Goal: Transaction & Acquisition: Purchase product/service

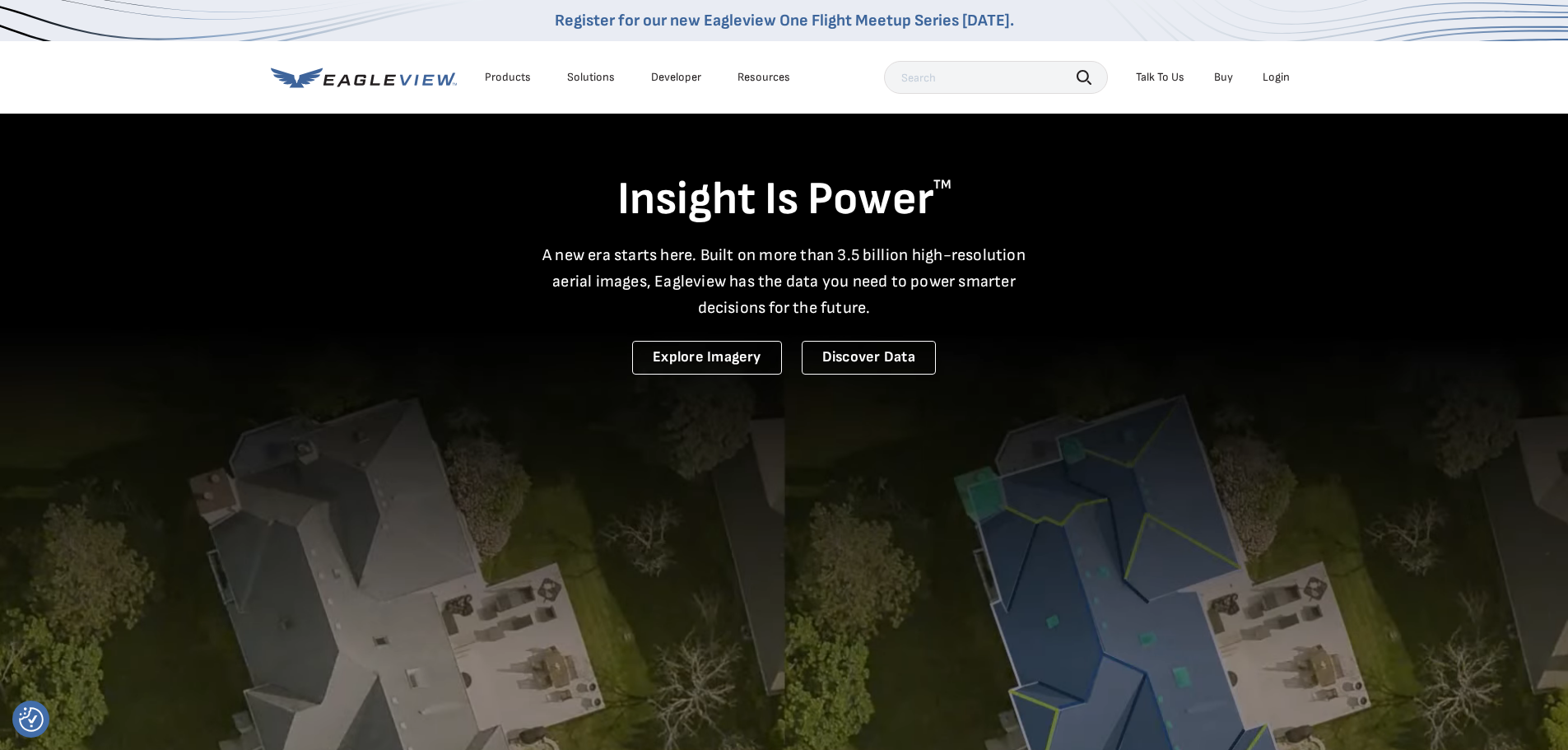
click at [1272, 83] on div "Login" at bounding box center [1276, 78] width 27 height 15
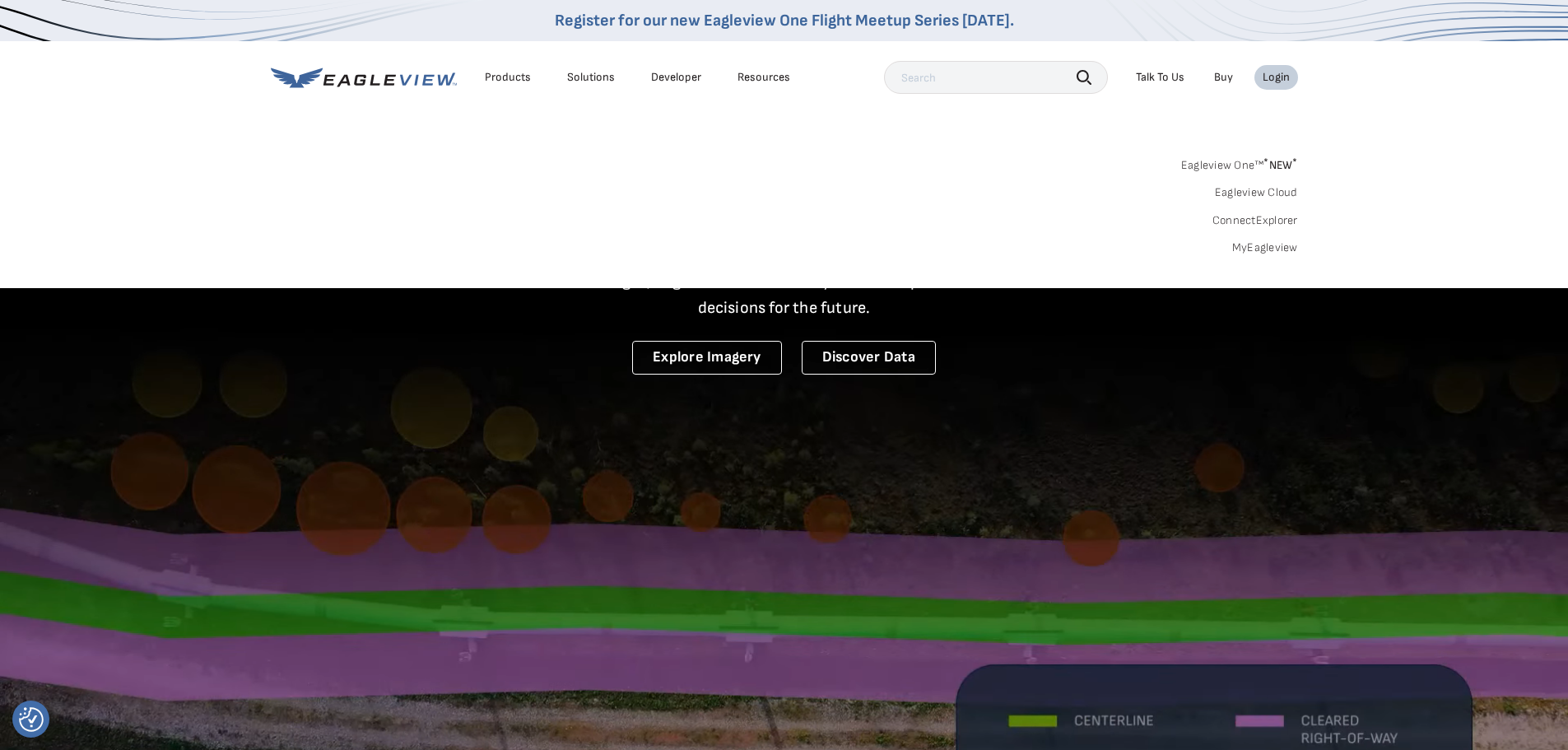
click at [1260, 161] on link "Eagleview One™ * NEW *" at bounding box center [1240, 162] width 117 height 19
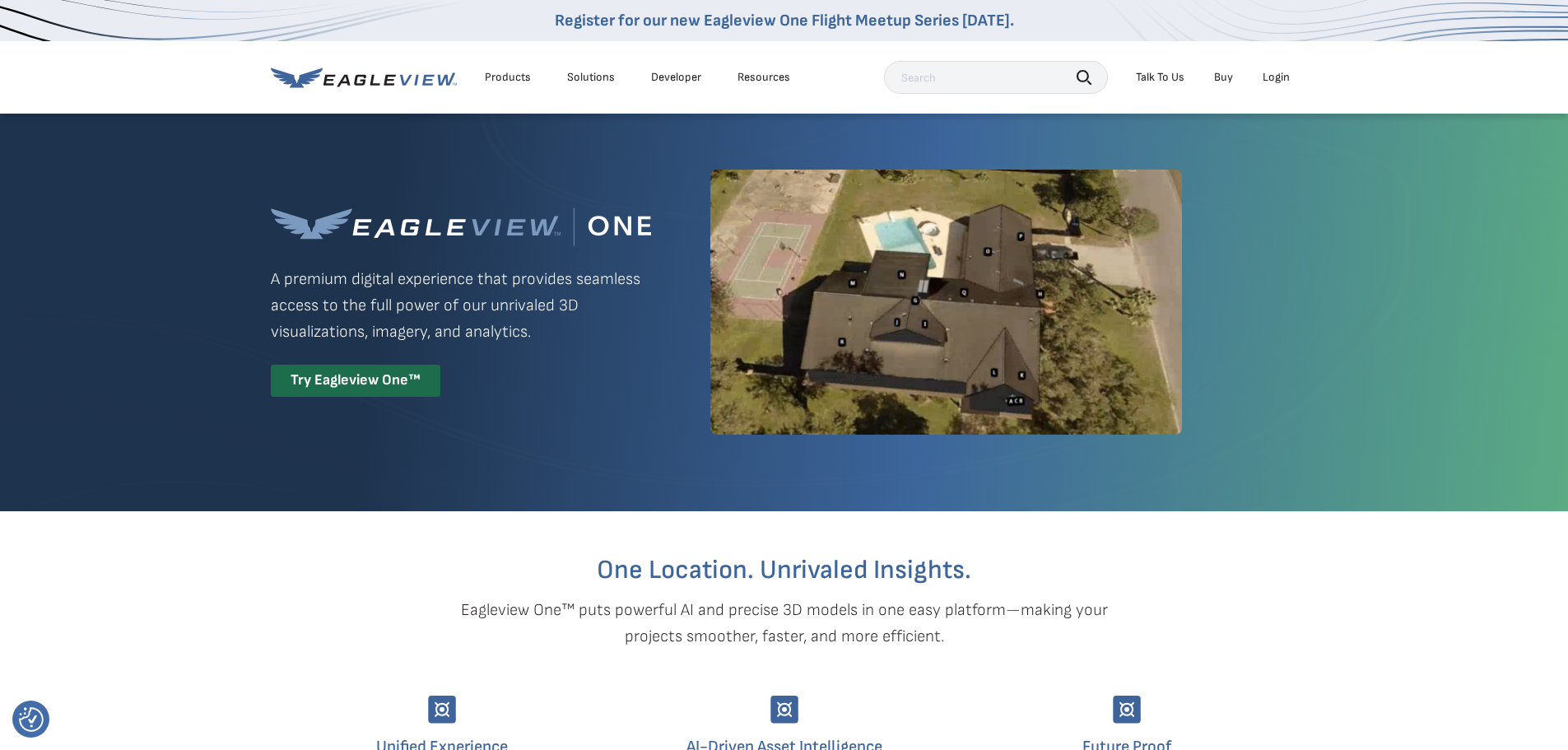
click at [1279, 69] on li "Login" at bounding box center [1276, 77] width 44 height 25
click at [1272, 74] on div "Login" at bounding box center [1276, 78] width 27 height 15
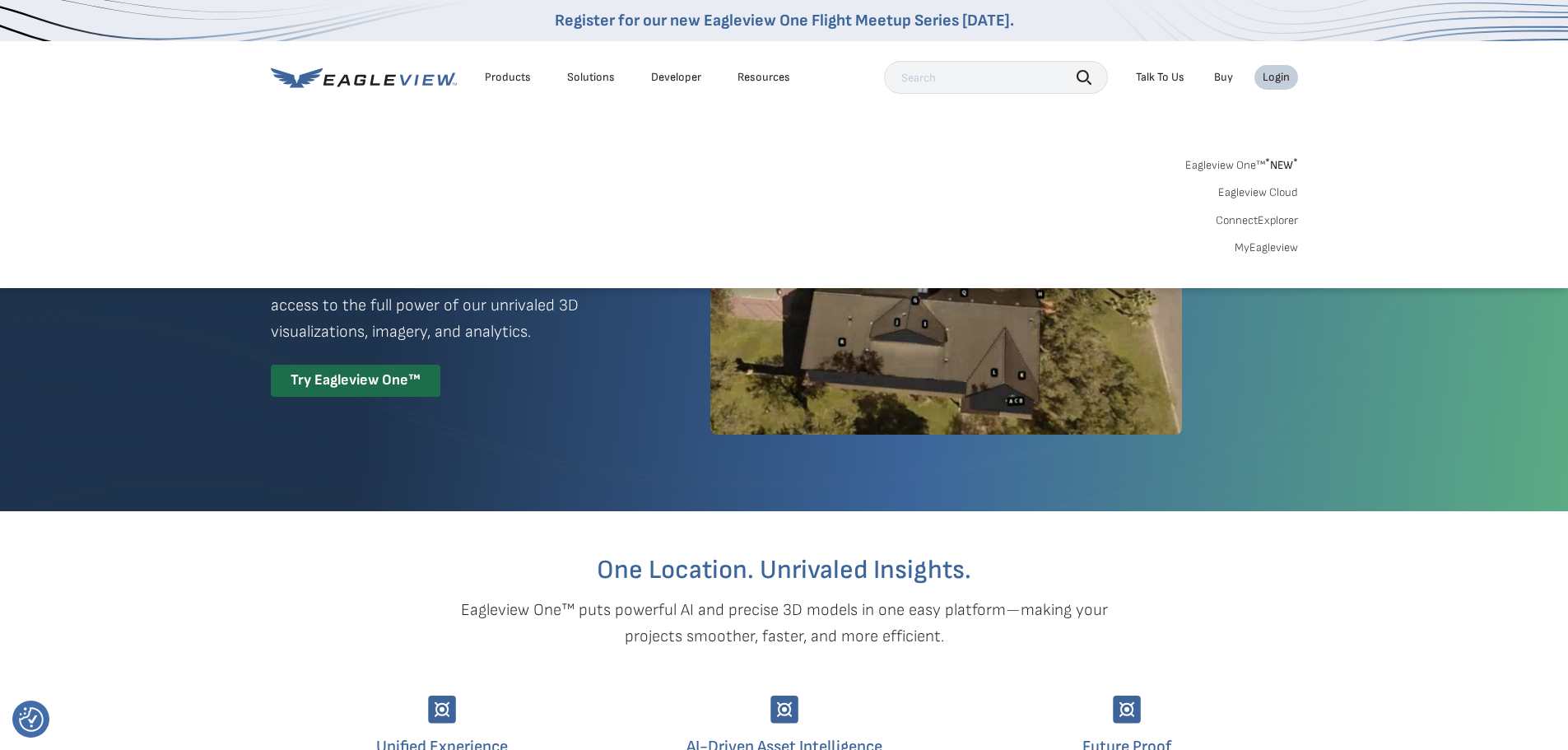
click at [1268, 251] on link "MyEagleview" at bounding box center [1265, 248] width 63 height 15
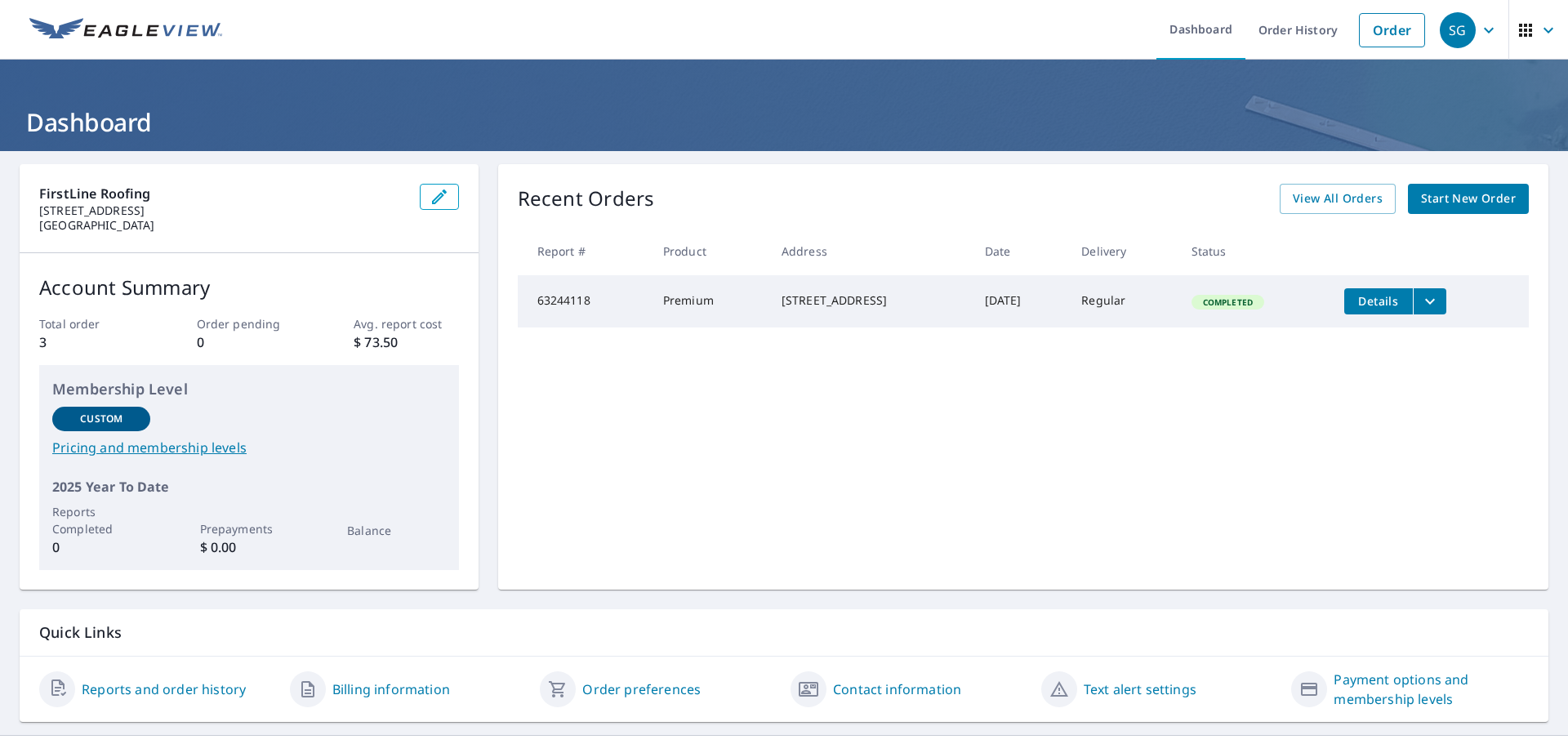
click at [1465, 201] on span "Start New Order" at bounding box center [1468, 199] width 94 height 21
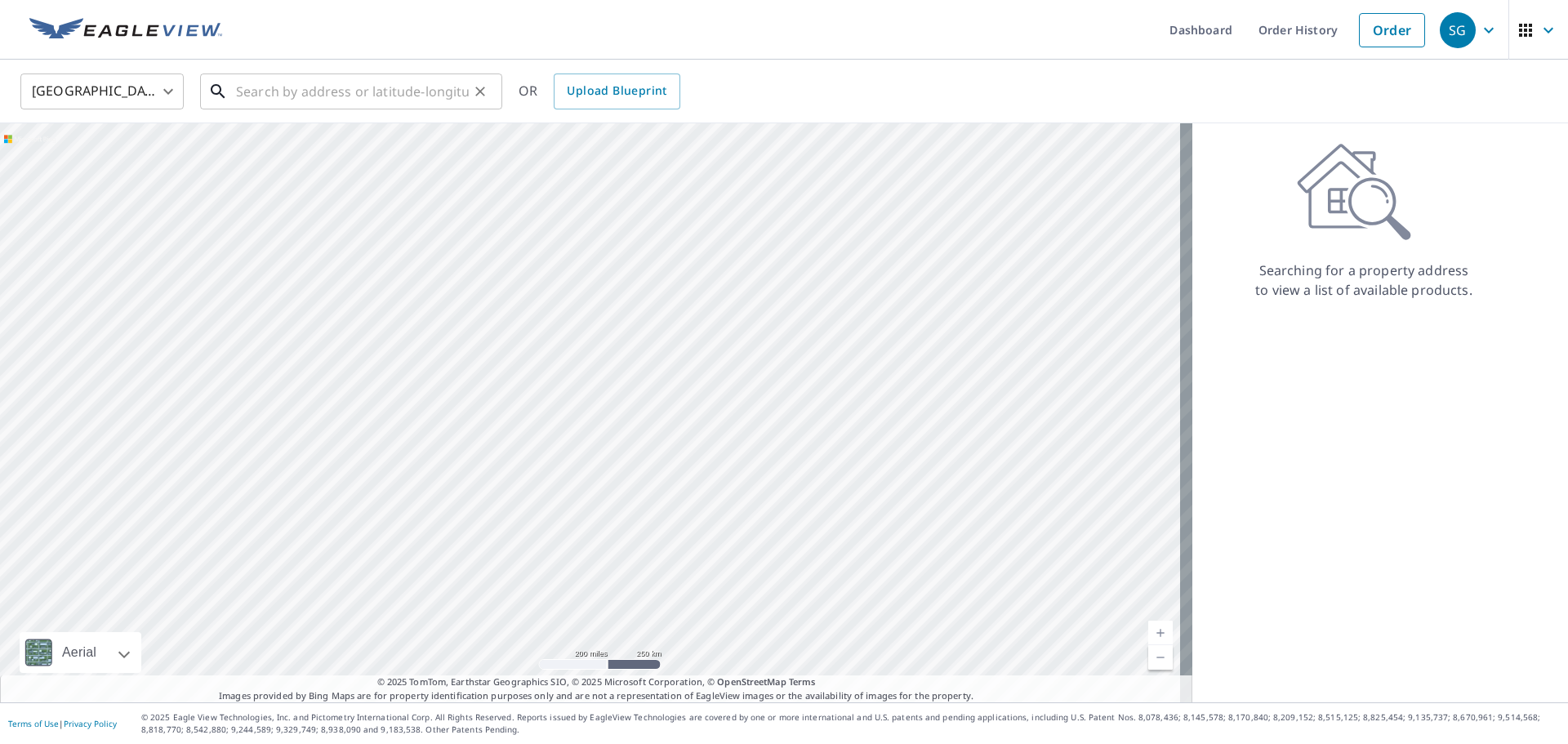
click at [334, 97] on input "text" at bounding box center [352, 92] width 233 height 45
paste input "[STREET_ADDRESS]"
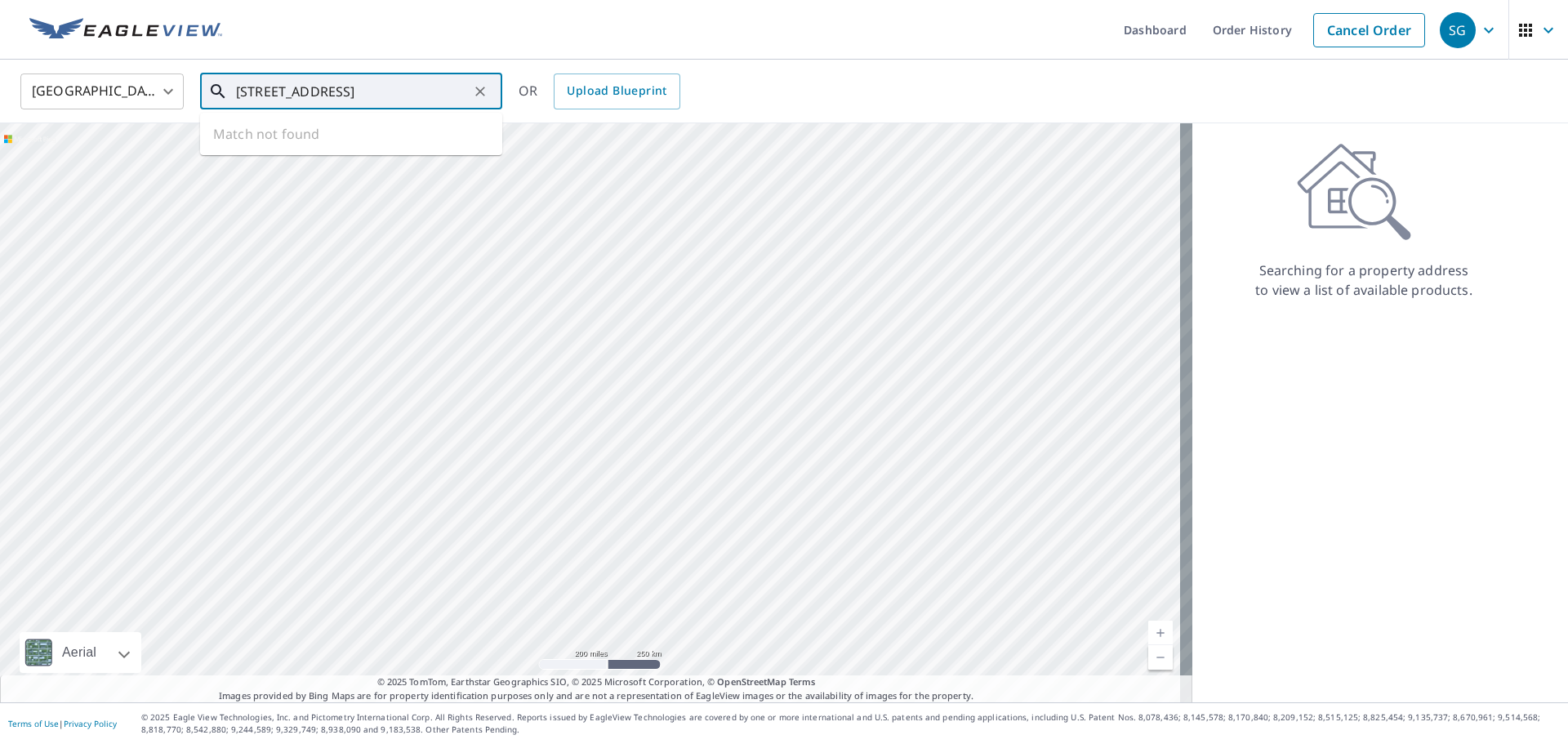
scroll to position [0, 28]
click at [339, 145] on span "[STREET_ADDRESS]" at bounding box center [361, 139] width 257 height 20
type input "[STREET_ADDRESS]"
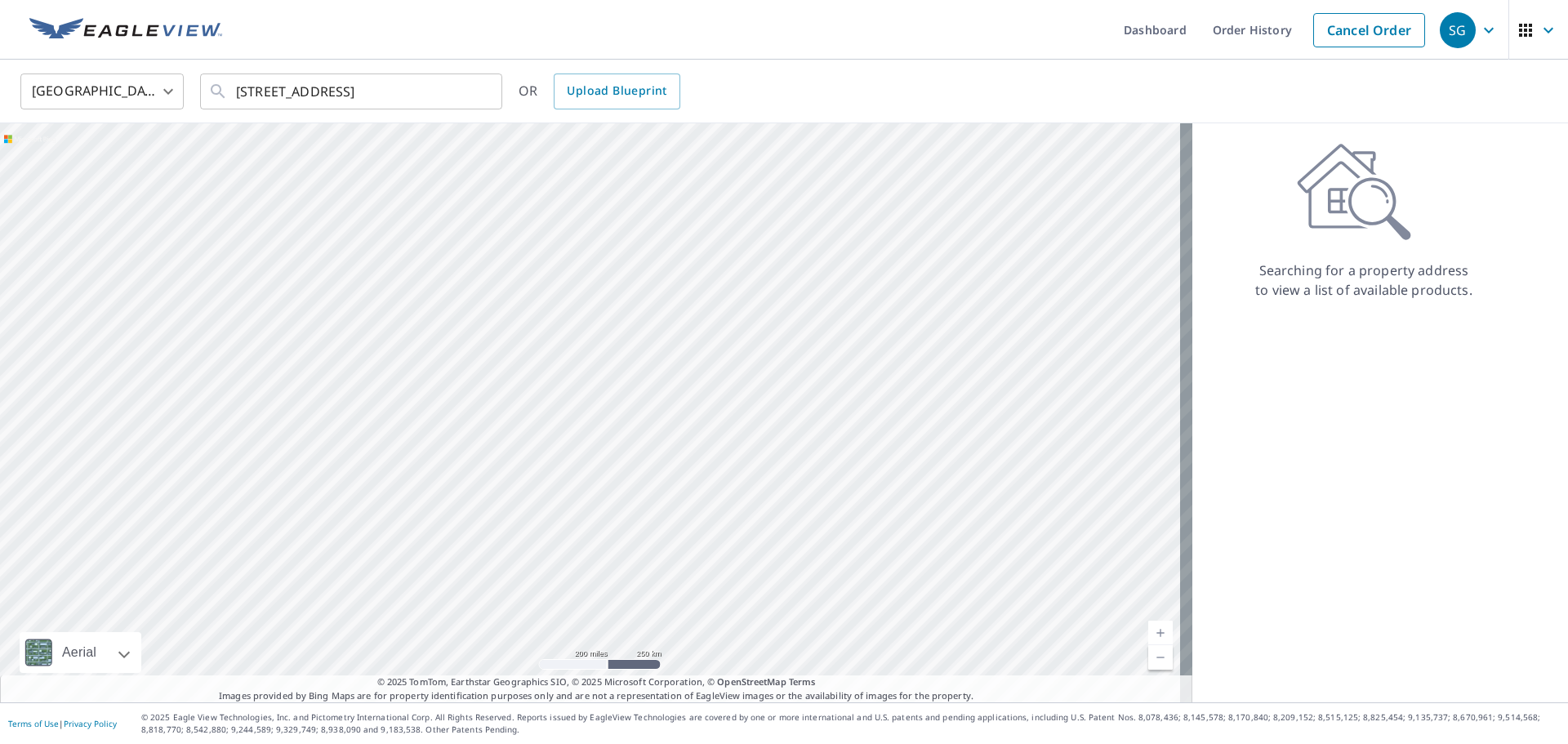
scroll to position [0, 0]
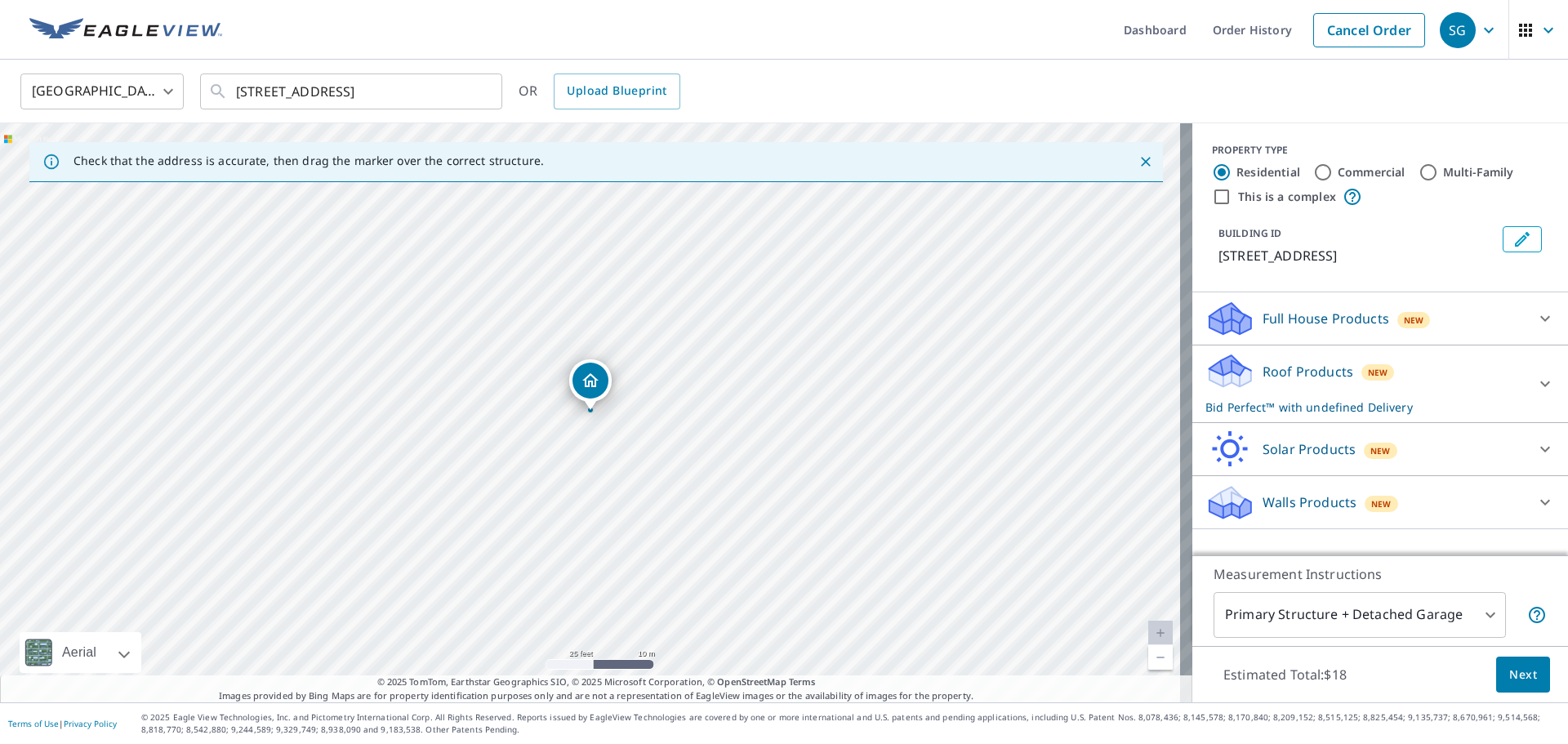
click at [1501, 367] on div "Roof Products New Bid Perfect™ with undefined Delivery" at bounding box center [1365, 384] width 320 height 64
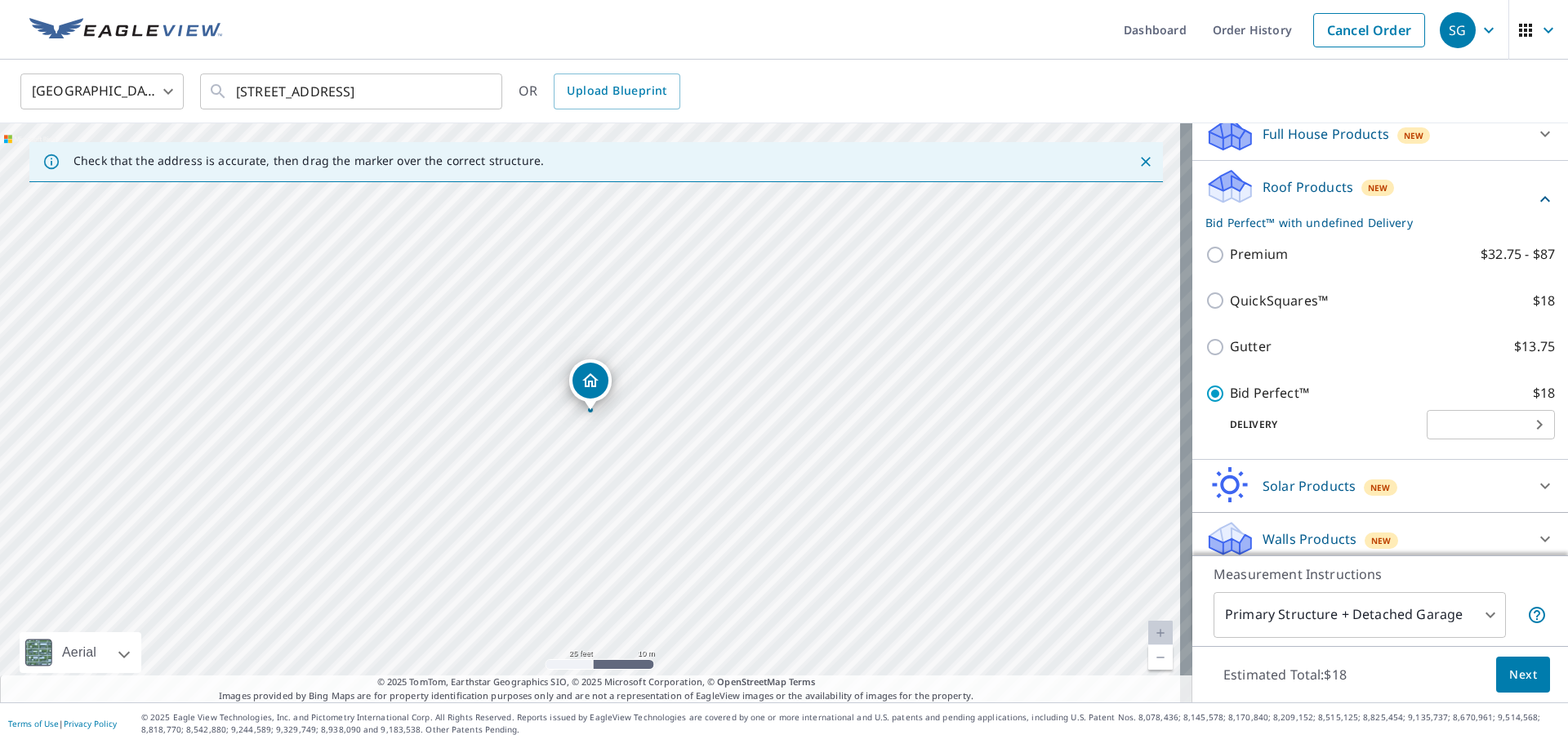
scroll to position [195, 0]
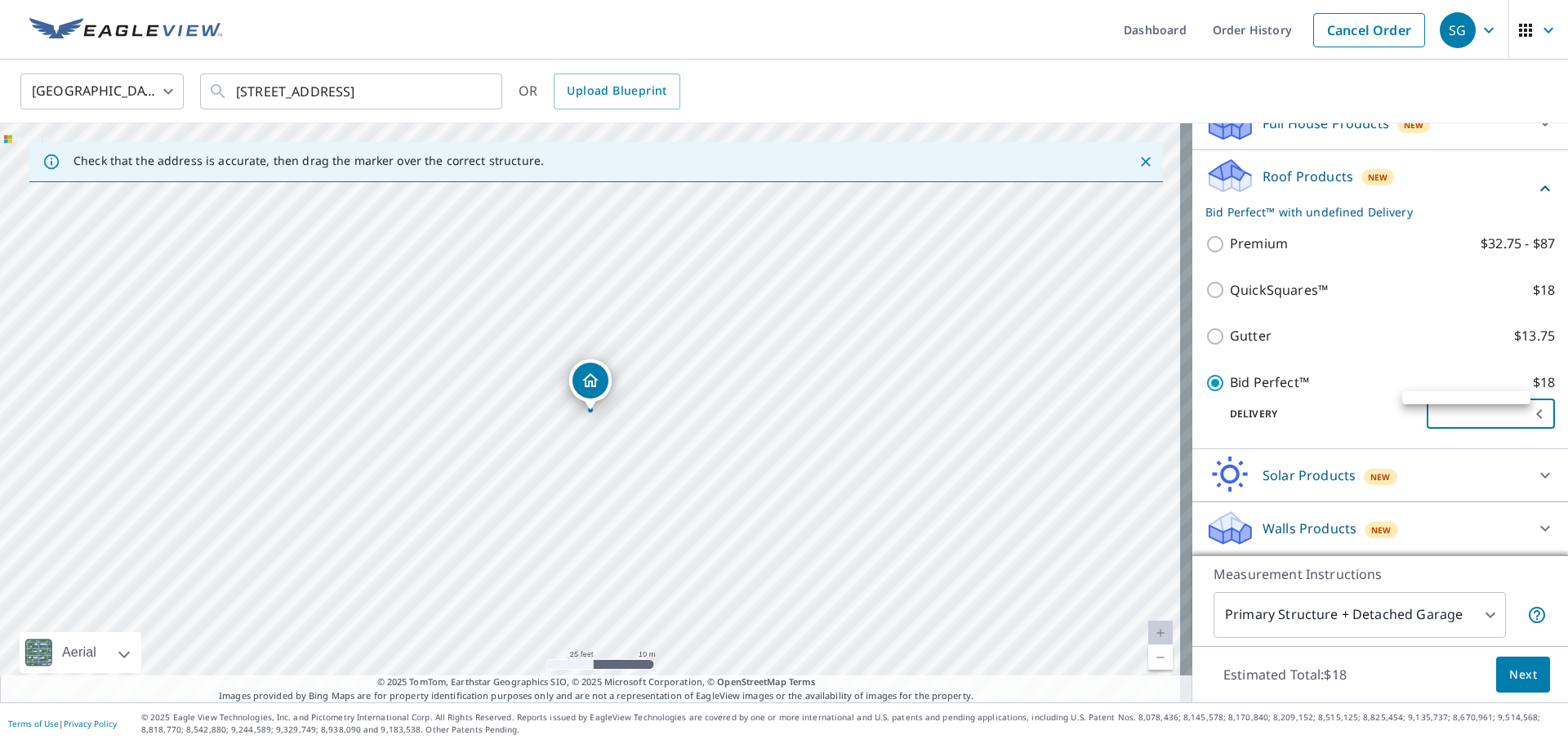
click at [1499, 408] on body "SG SG Dashboard Order History Cancel Order SG United States US ​ 8357 Nw 14th C…" at bounding box center [784, 372] width 1568 height 744
click at [1499, 408] on div at bounding box center [784, 372] width 1568 height 744
click at [1499, 408] on body "SG SG Dashboard Order History Cancel Order SG United States US ​ 8357 Nw 14th C…" at bounding box center [784, 372] width 1568 height 744
click at [1499, 408] on div at bounding box center [784, 372] width 1568 height 744
click at [1509, 678] on span "Next" at bounding box center [1523, 675] width 28 height 21
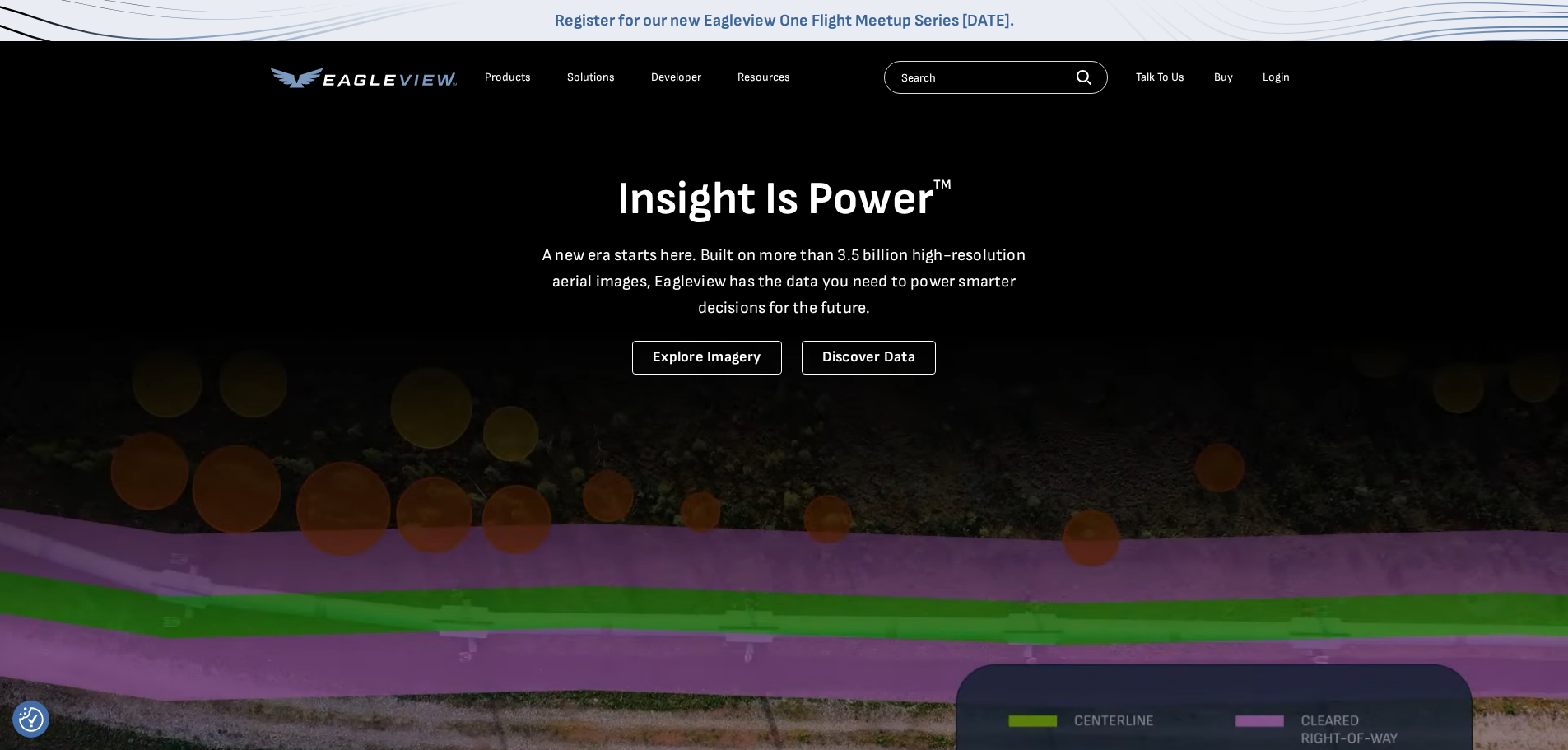
click at [1280, 79] on div "Login" at bounding box center [1276, 78] width 27 height 15
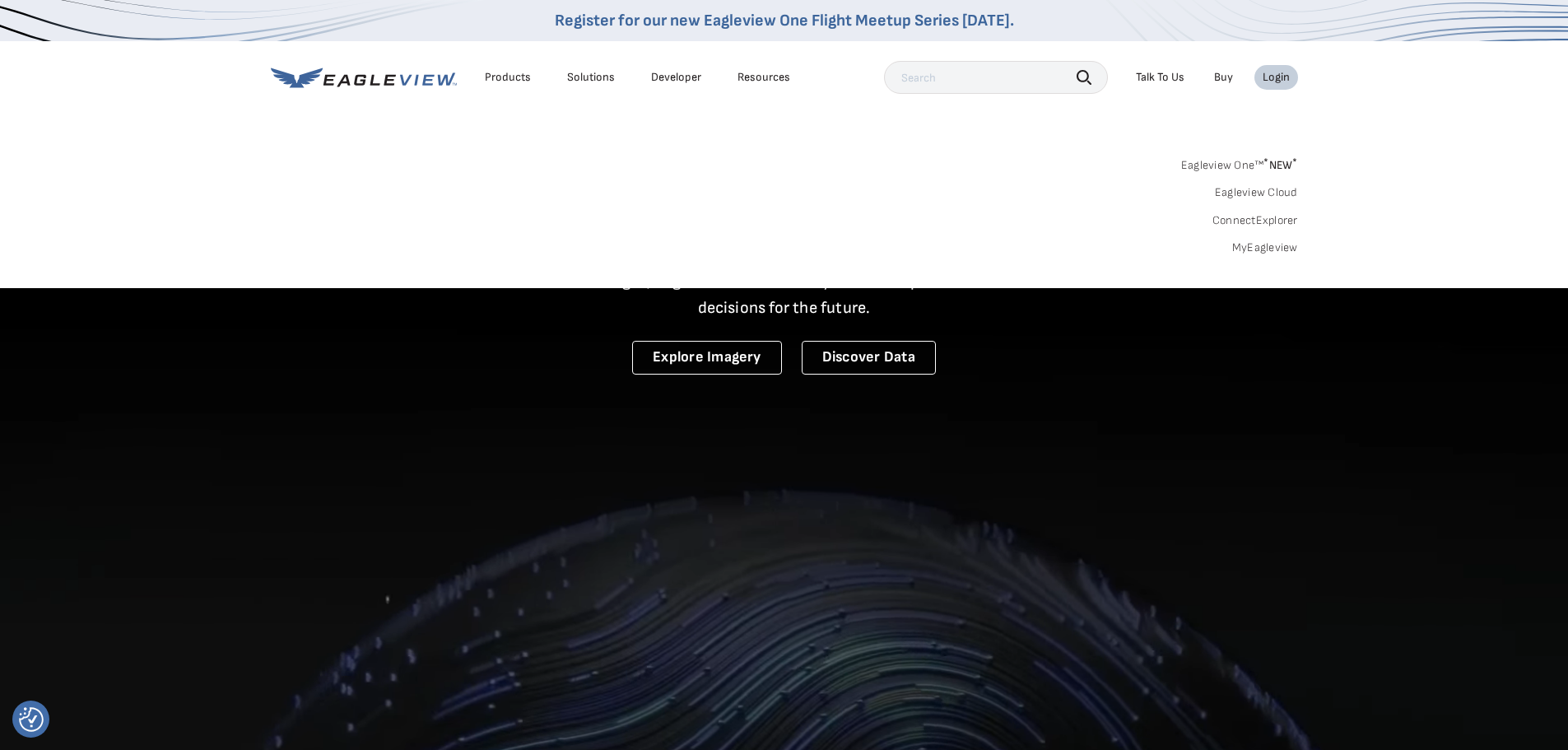
click at [1258, 244] on link "MyEagleview" at bounding box center [1264, 248] width 66 height 15
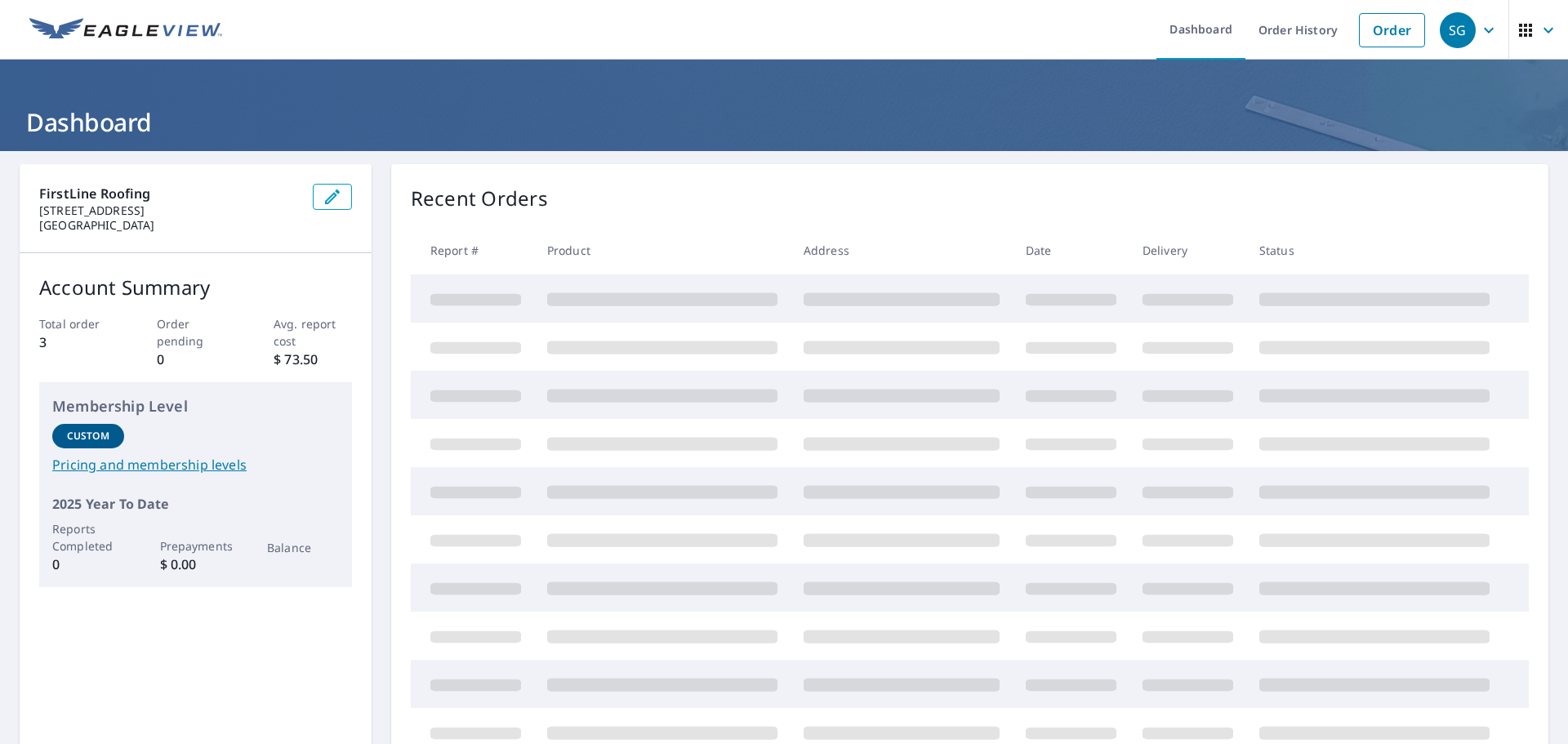
click at [1539, 24] on icon "button" at bounding box center [1549, 31] width 20 height 20
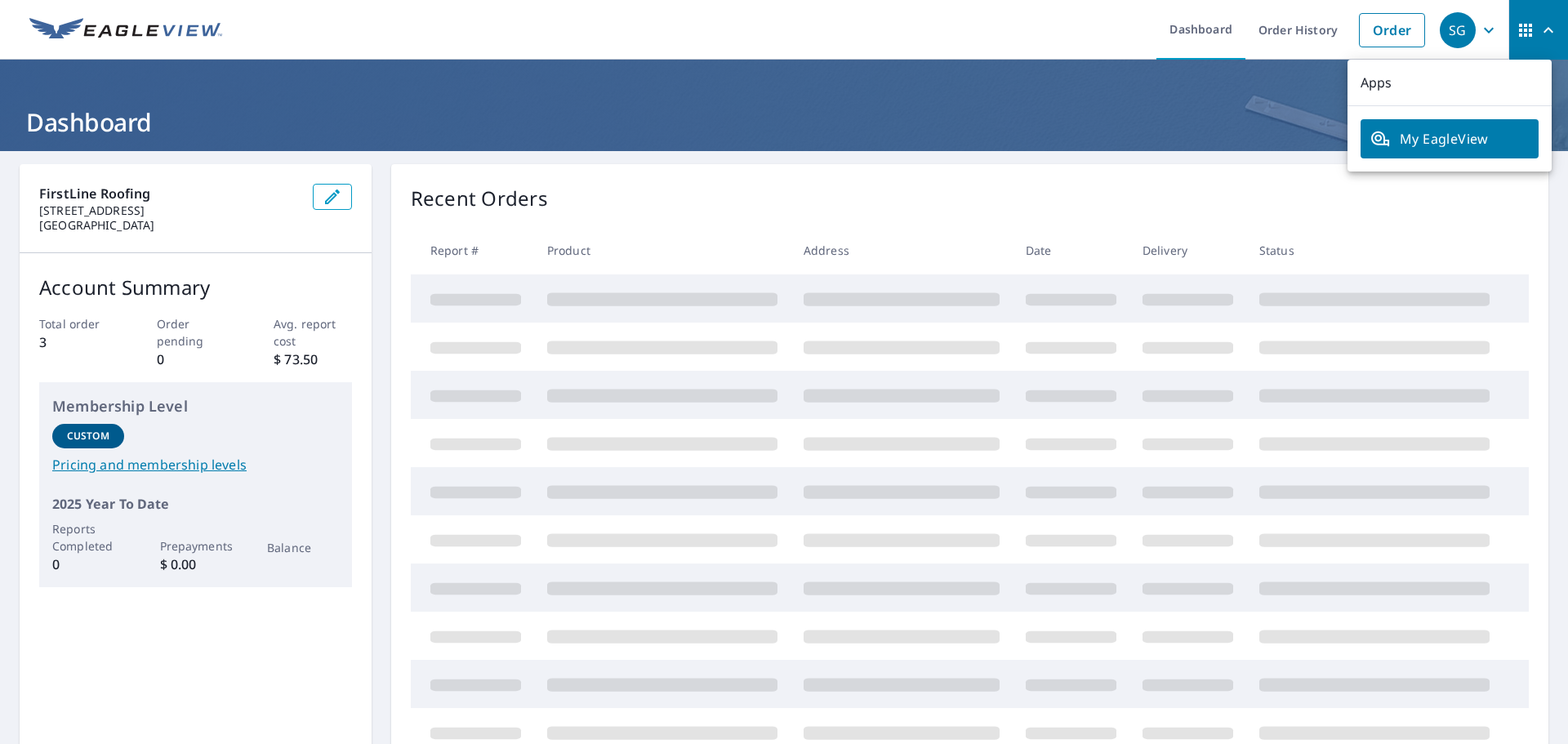
click at [1539, 24] on icon "button" at bounding box center [1549, 31] width 20 height 20
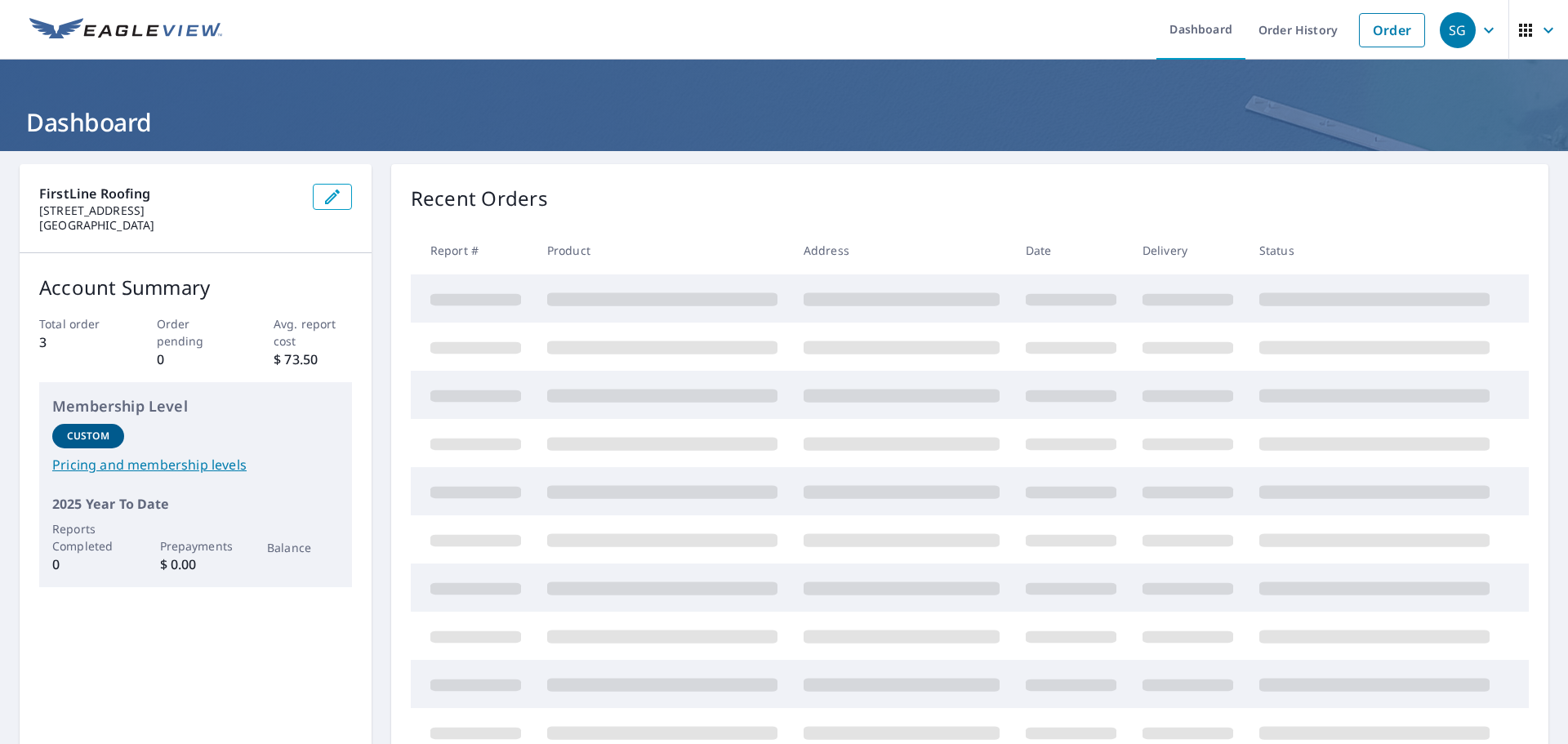
click at [1539, 24] on icon "button" at bounding box center [1549, 31] width 20 height 20
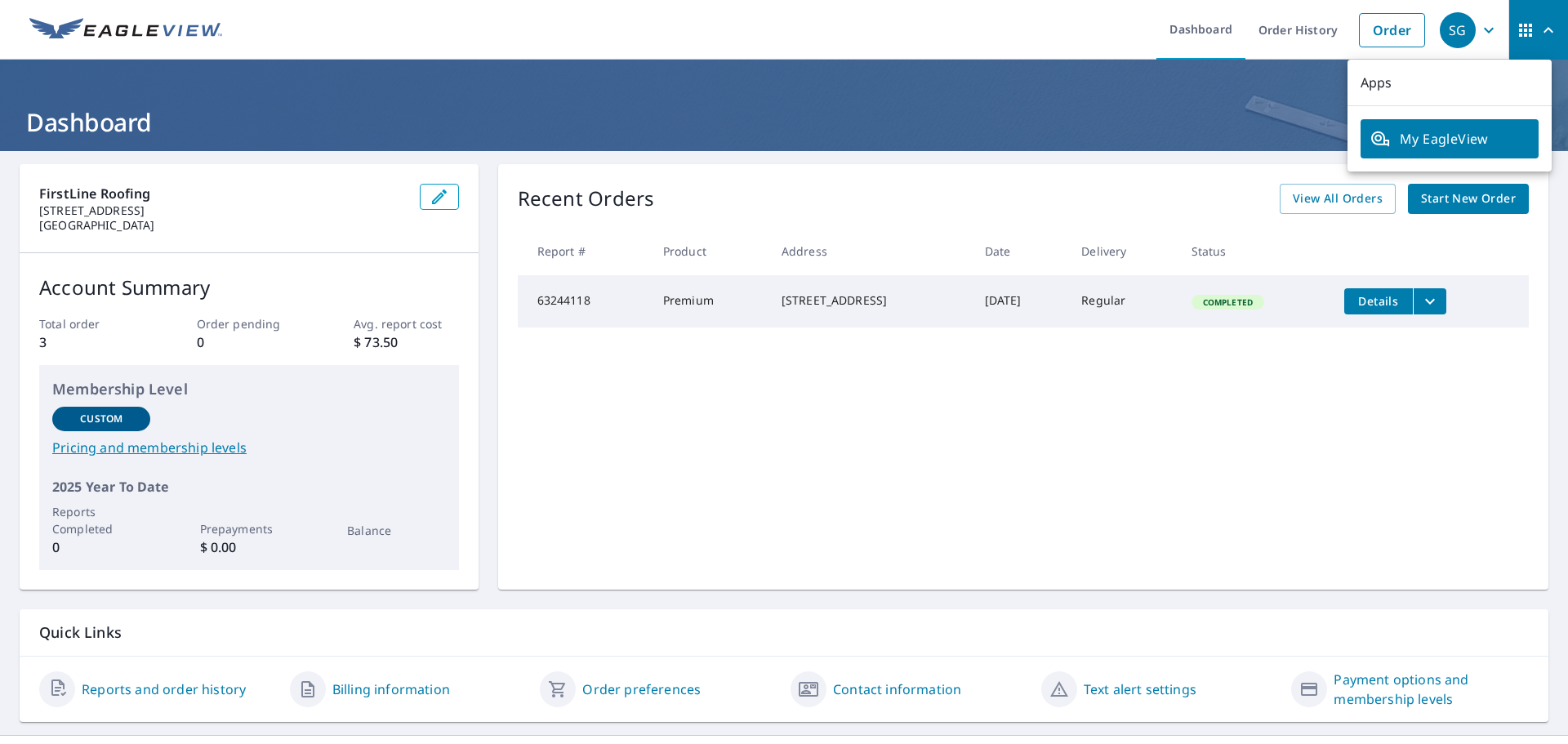
click at [475, 35] on ul "Dashboard Order History Order" at bounding box center [833, 30] width 1201 height 60
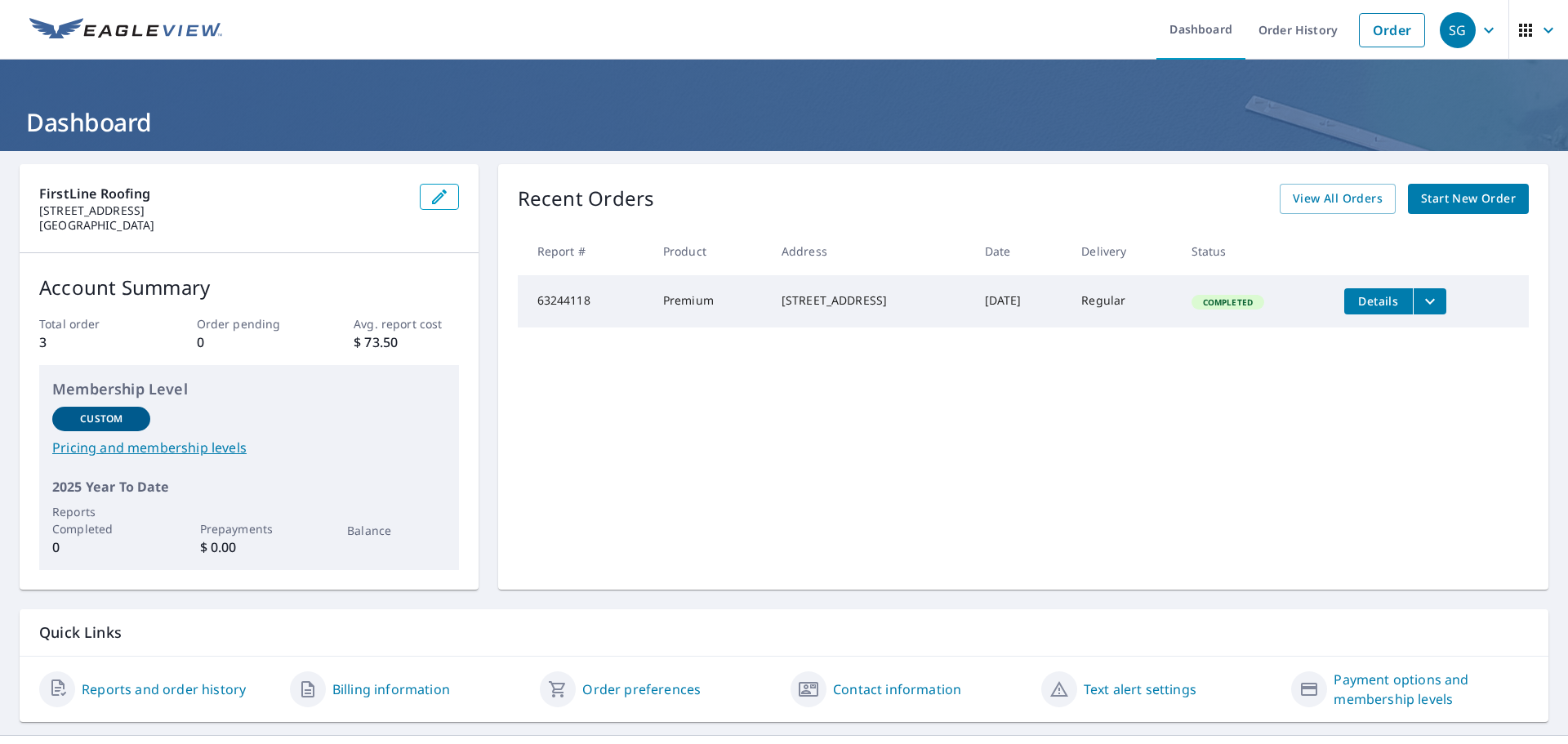
click at [1484, 29] on icon "button" at bounding box center [1488, 30] width 10 height 5
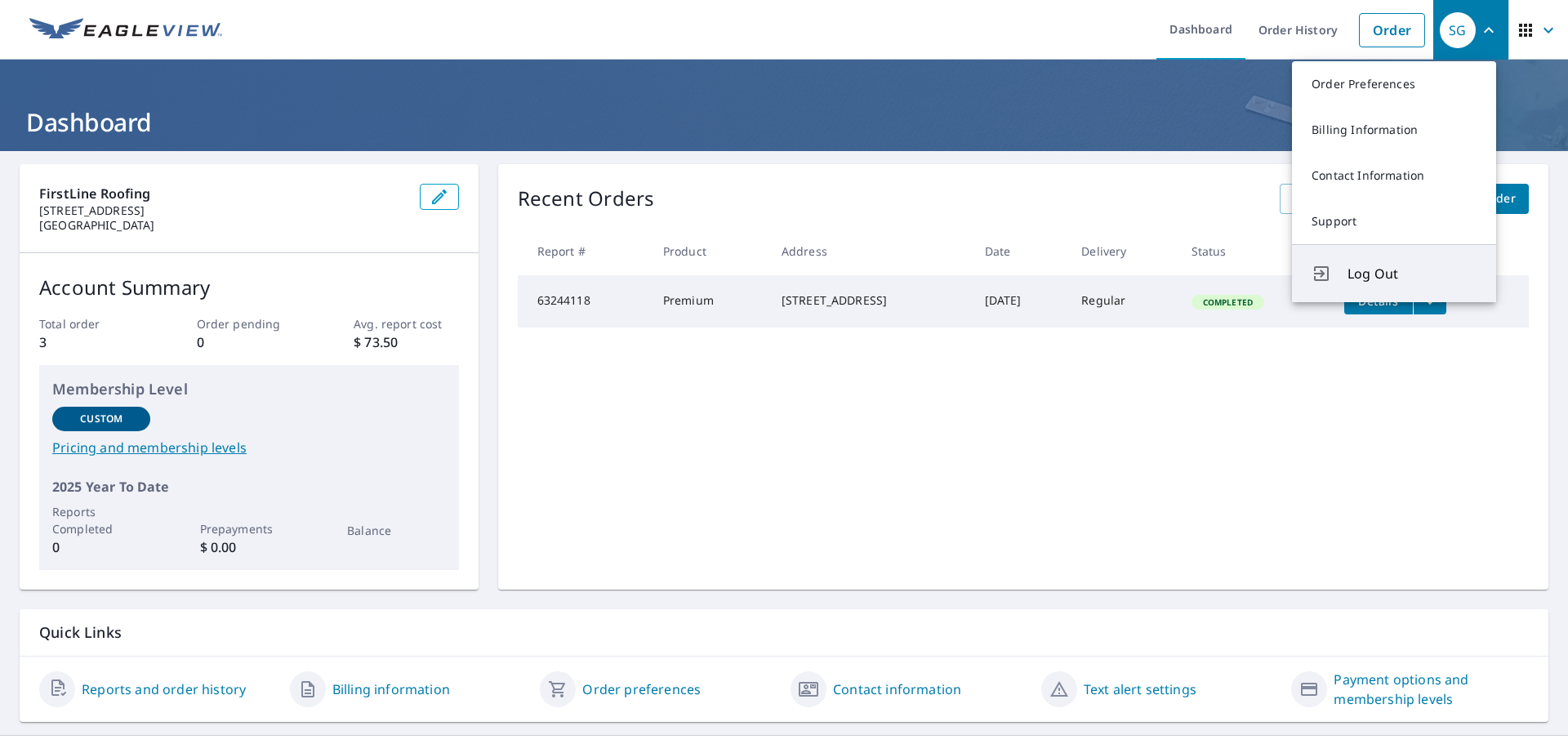
click at [1349, 276] on span "Log Out" at bounding box center [1412, 274] width 129 height 20
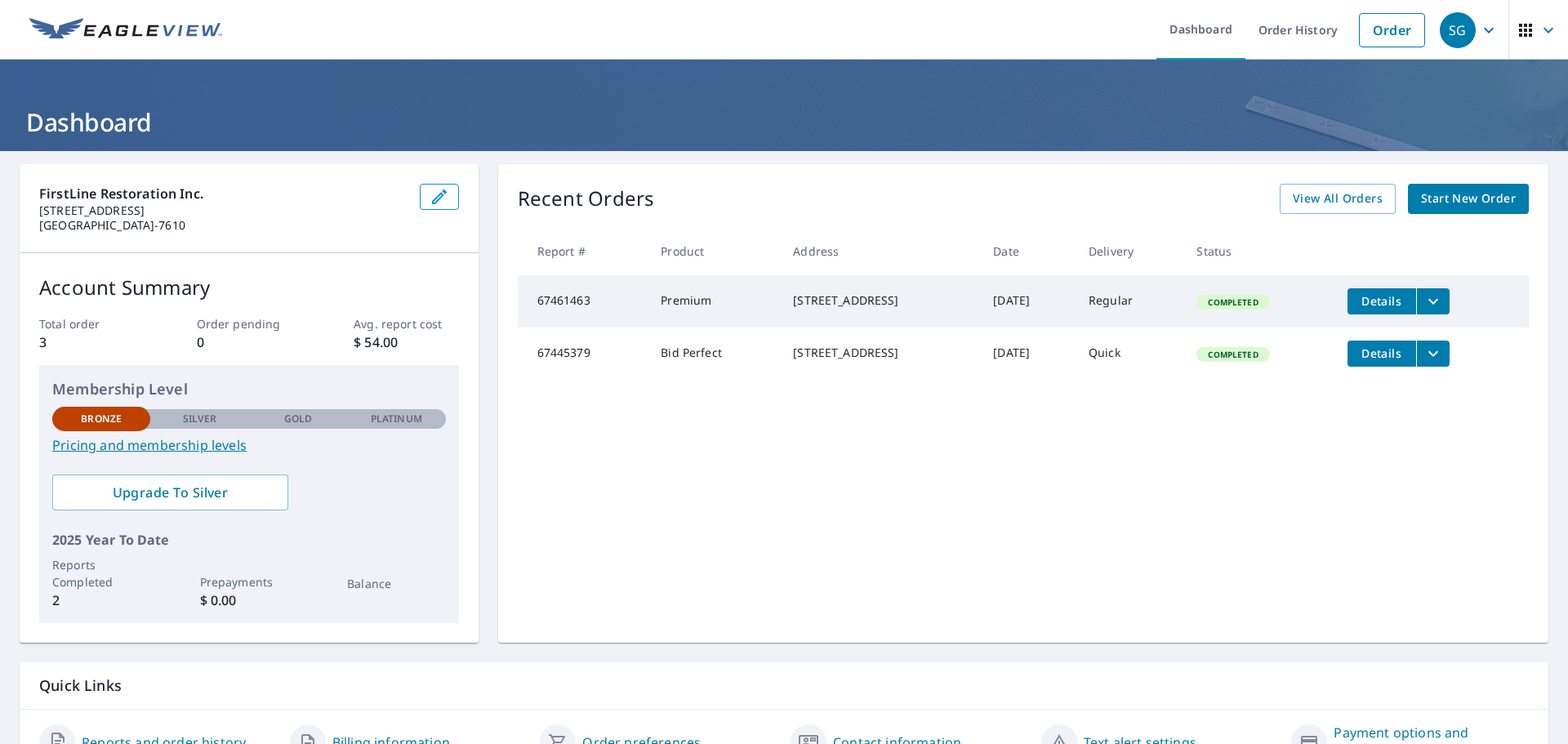
click at [437, 195] on icon "button" at bounding box center [439, 197] width 20 height 20
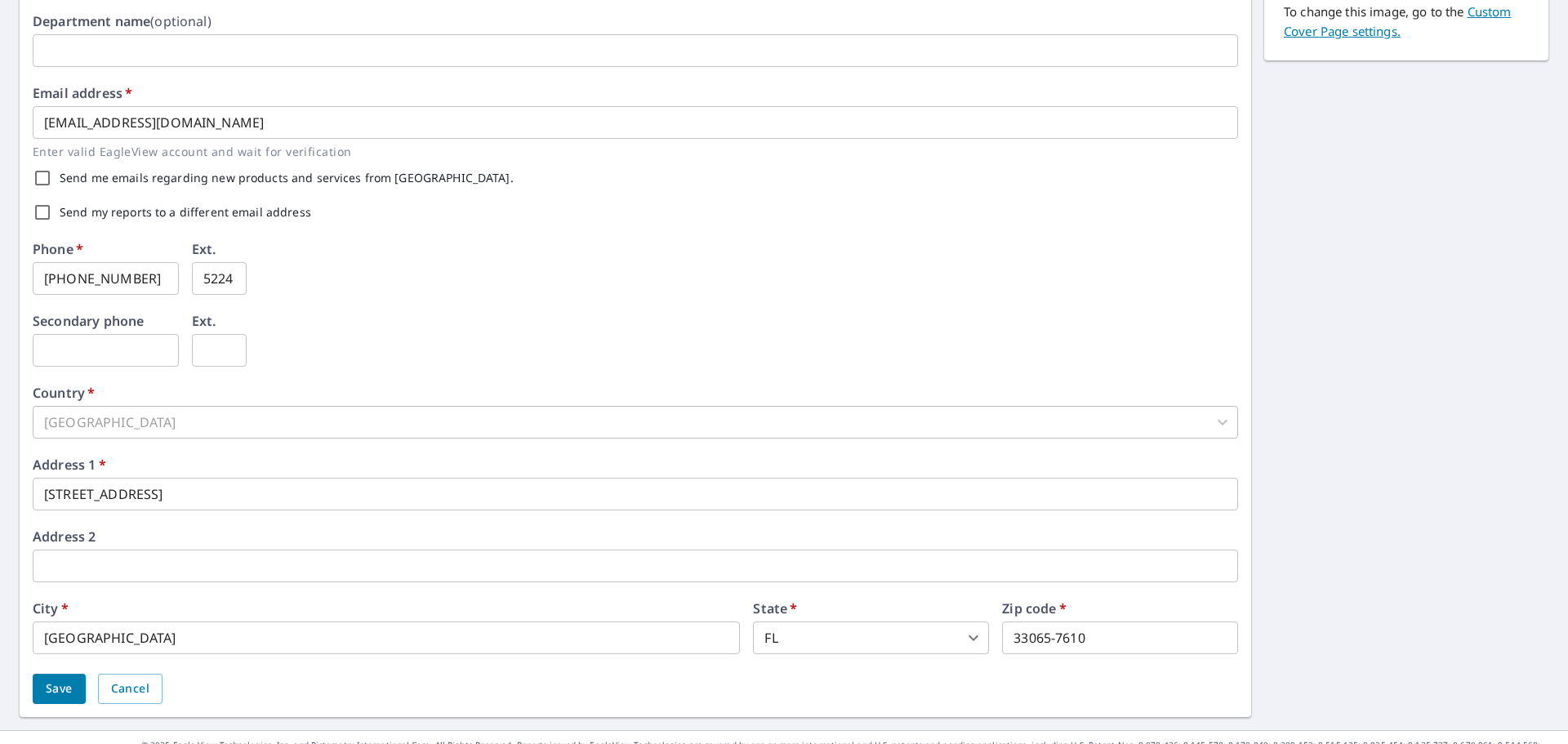
scroll to position [406, 0]
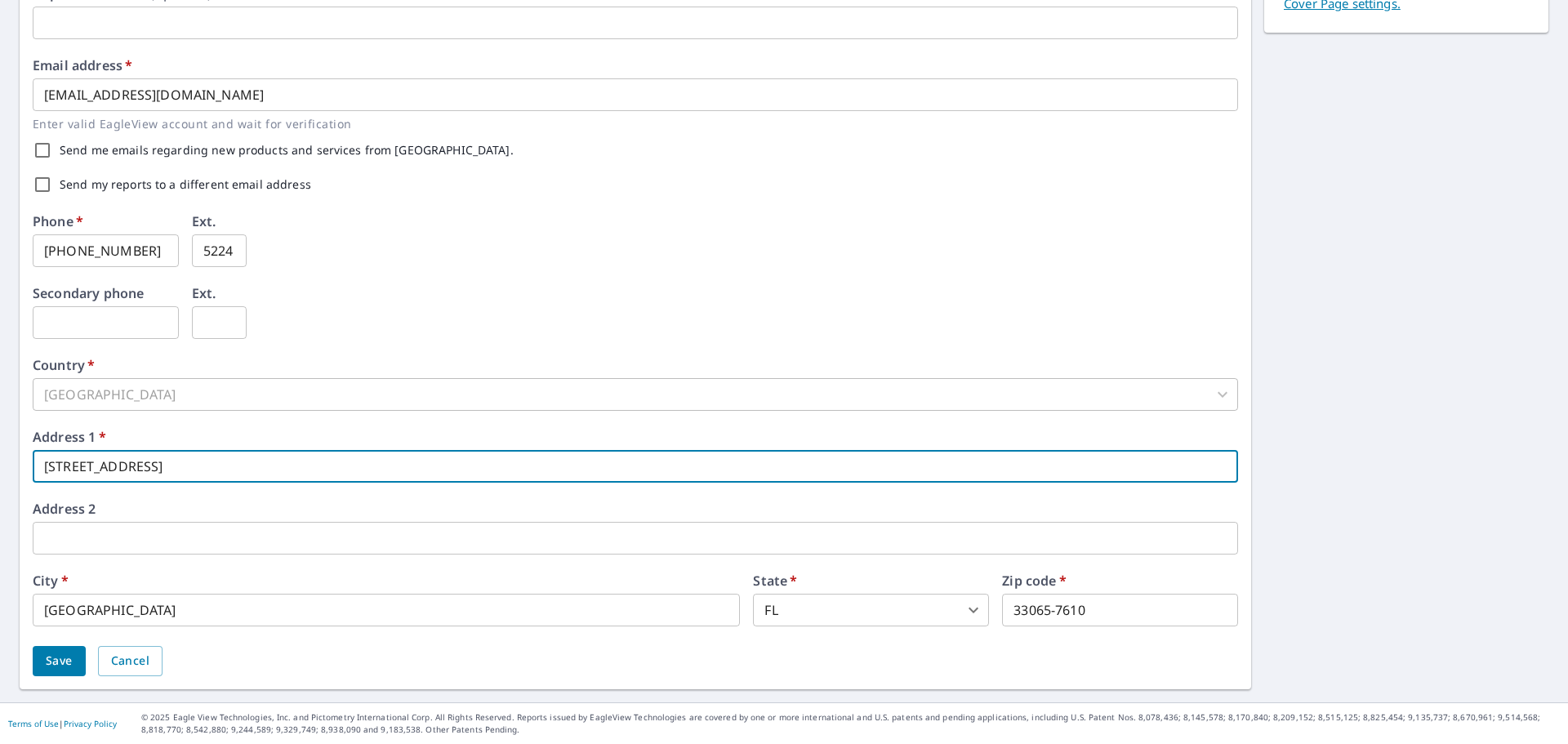
drag, startPoint x: 213, startPoint y: 469, endPoint x: 25, endPoint y: 473, distance: 188.0
click at [27, 473] on div "First name   * [PERSON_NAME] ​ Last name   * [PERSON_NAME] ​ Company name   * F…" at bounding box center [635, 224] width 1231 height 931
click at [206, 468] on input "[STREET_ADDRESS]" at bounding box center [635, 466] width 1205 height 33
type input "[STREET_ADDRESS]"
click at [63, 651] on span "Save" at bounding box center [59, 661] width 27 height 21
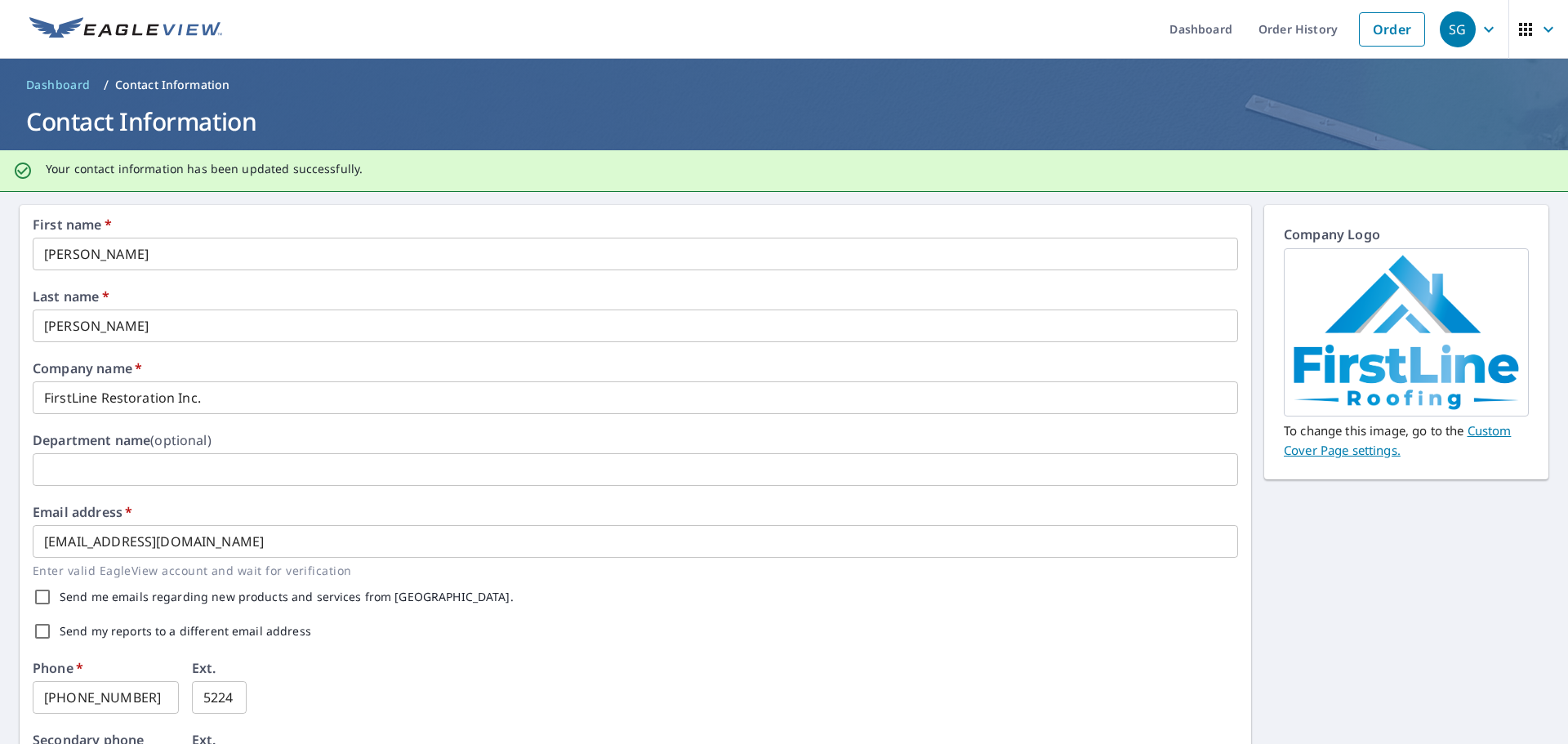
scroll to position [0, 0]
click at [1378, 34] on link "Order" at bounding box center [1392, 30] width 66 height 34
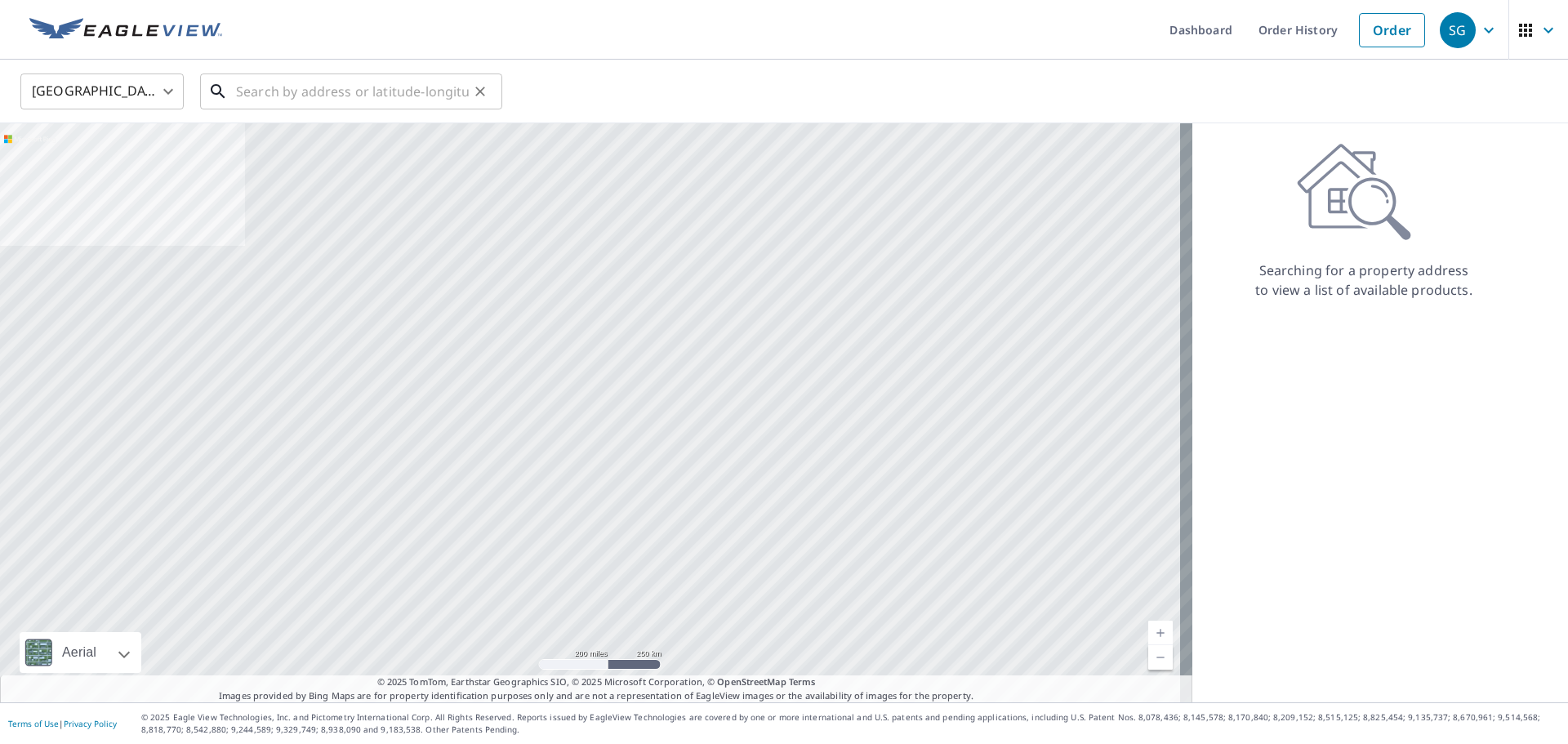
click at [348, 86] on input "text" at bounding box center [352, 92] width 233 height 45
paste input "[STREET_ADDRESS]"
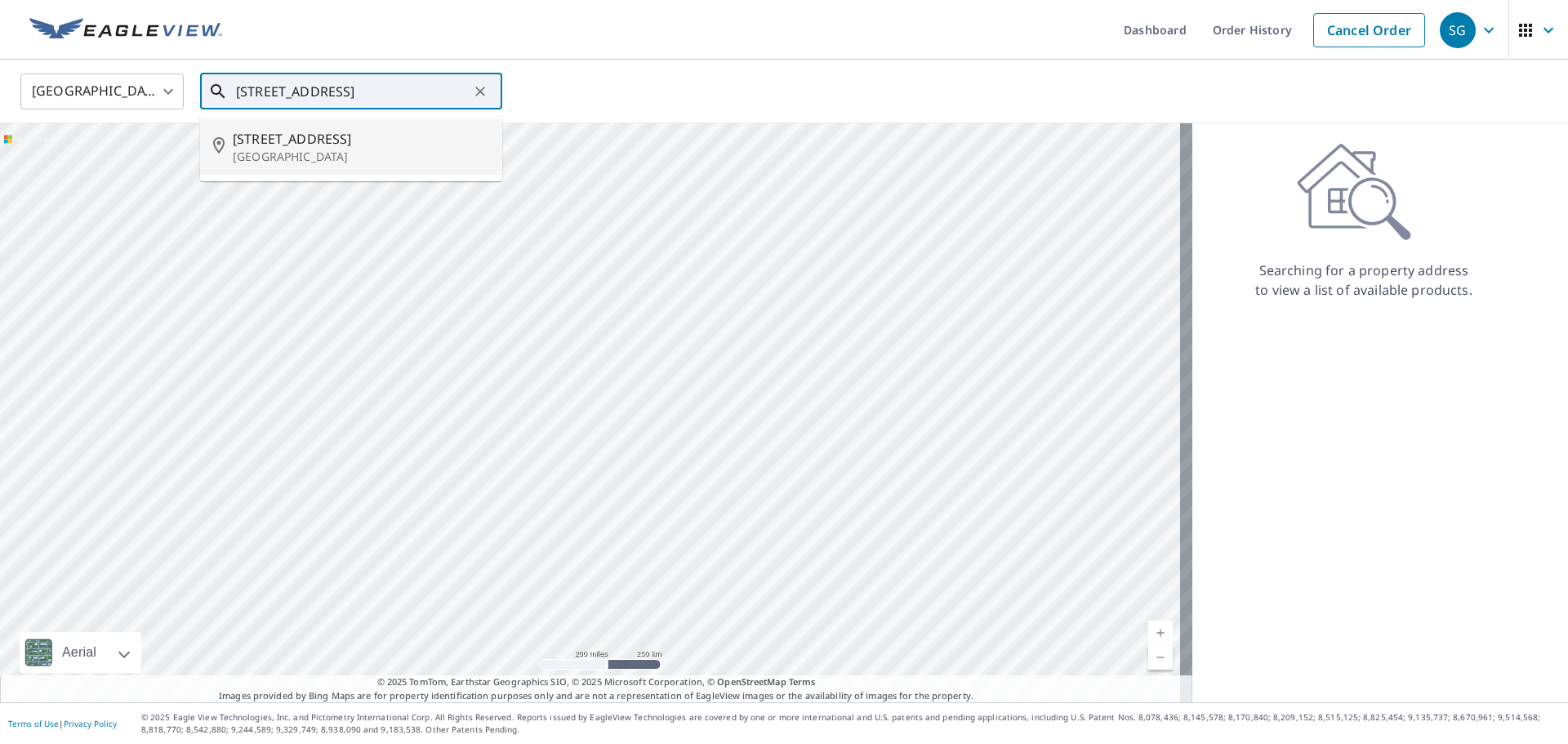
click at [362, 156] on p "[GEOGRAPHIC_DATA]" at bounding box center [361, 157] width 257 height 16
type input "[STREET_ADDRESS]"
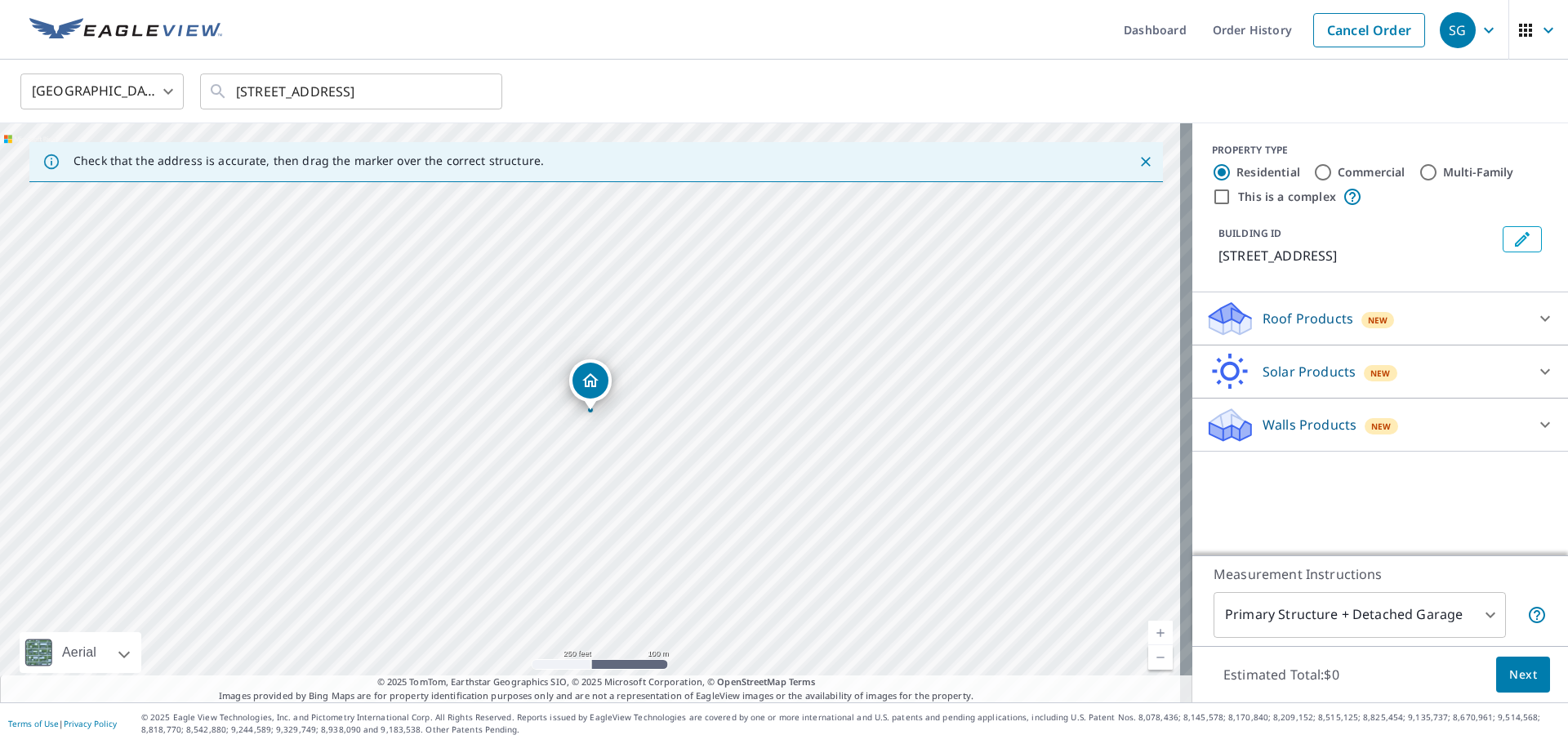
click at [1423, 315] on div "Roof Products New" at bounding box center [1365, 318] width 320 height 38
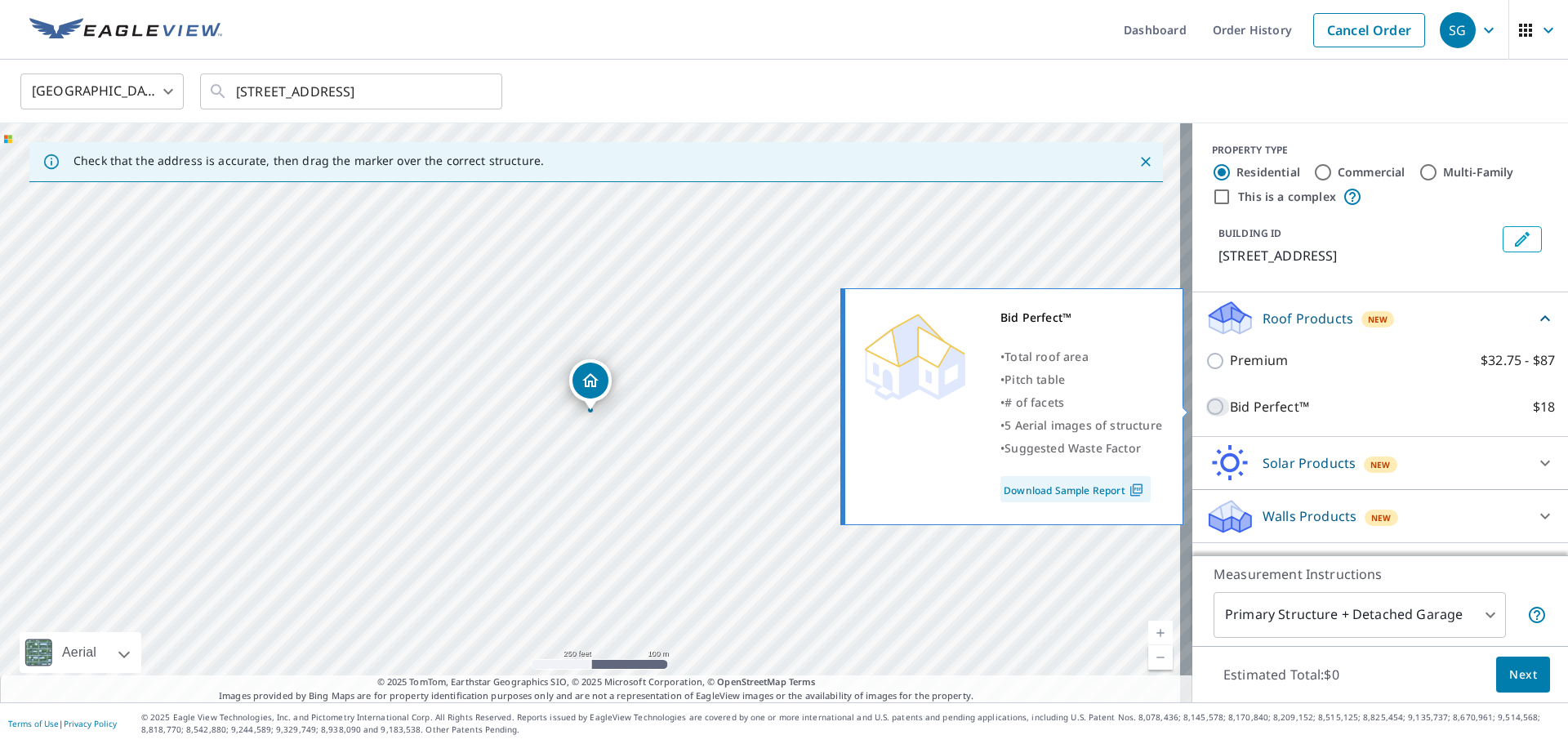
click at [1210, 404] on input "Bid Perfect™ $18" at bounding box center [1217, 406] width 24 height 20
checkbox input "true"
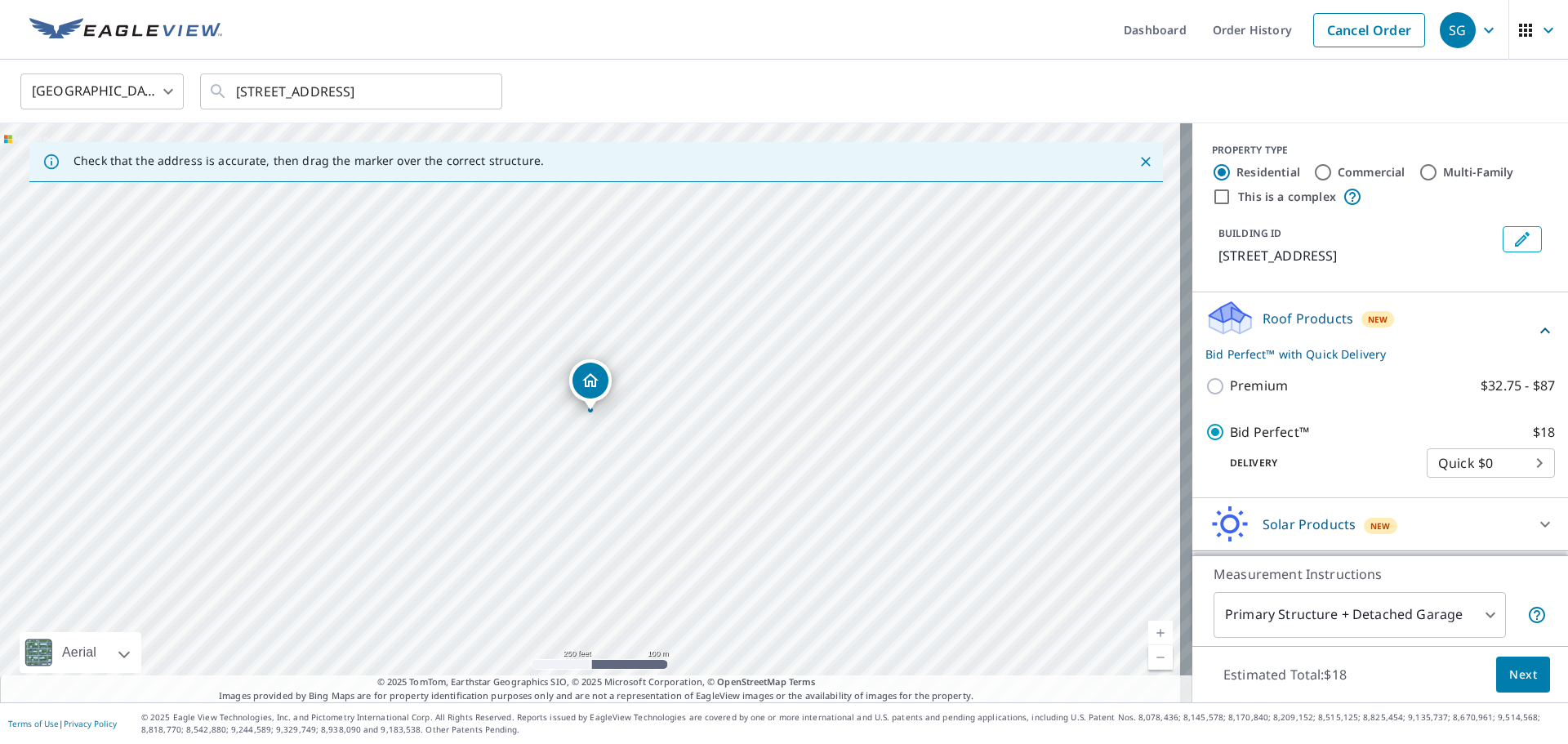
click at [1507, 462] on body "SG SG Dashboard Order History Cancel Order SG [GEOGRAPHIC_DATA] [GEOGRAPHIC_DAT…" at bounding box center [784, 372] width 1568 height 744
click at [1507, 462] on li "Quick $0" at bounding box center [1465, 463] width 128 height 29
click at [1496, 672] on button "Next" at bounding box center [1523, 675] width 54 height 37
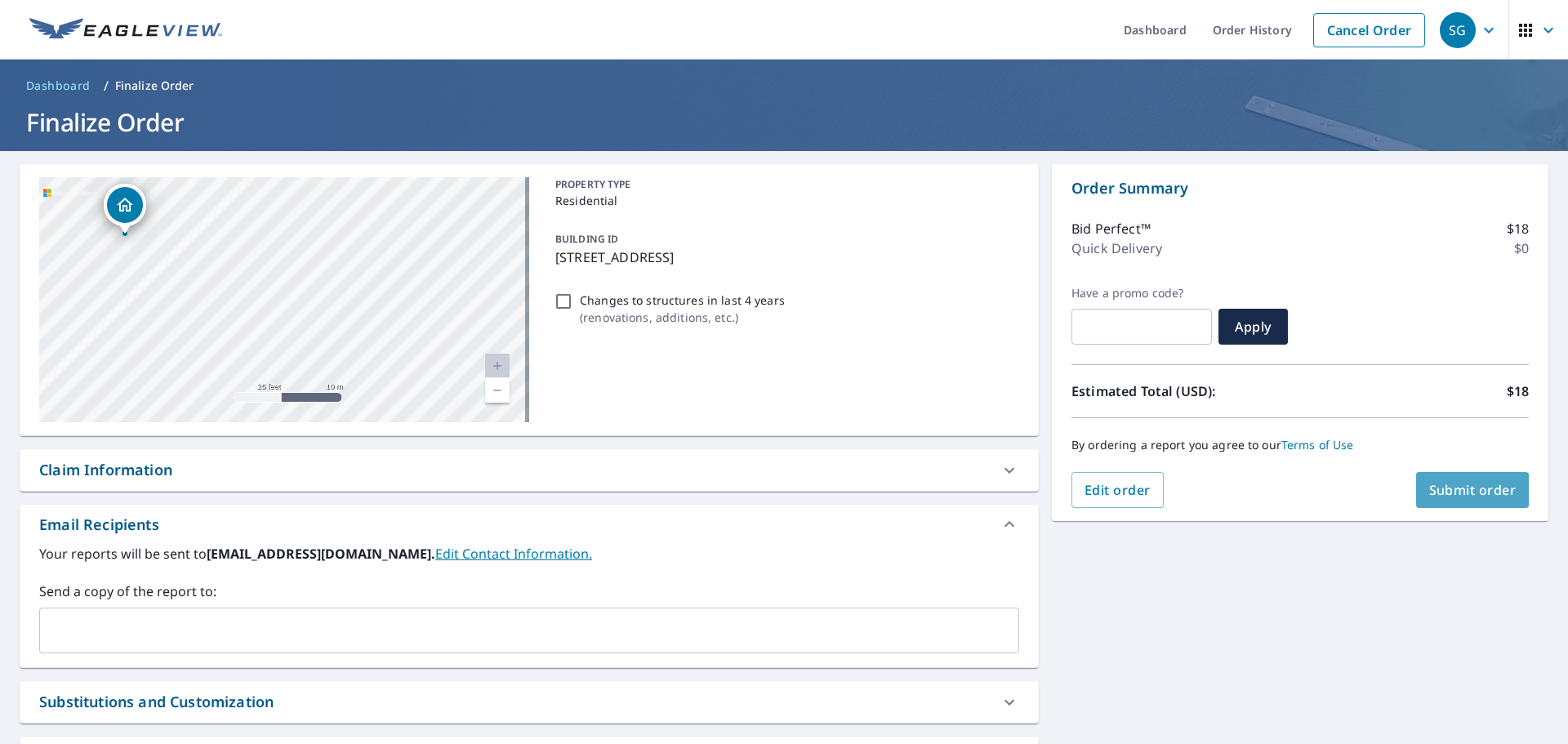
click at [1453, 484] on span "Submit order" at bounding box center [1473, 490] width 87 height 18
checkbox input "true"
